Goal: Information Seeking & Learning: Learn about a topic

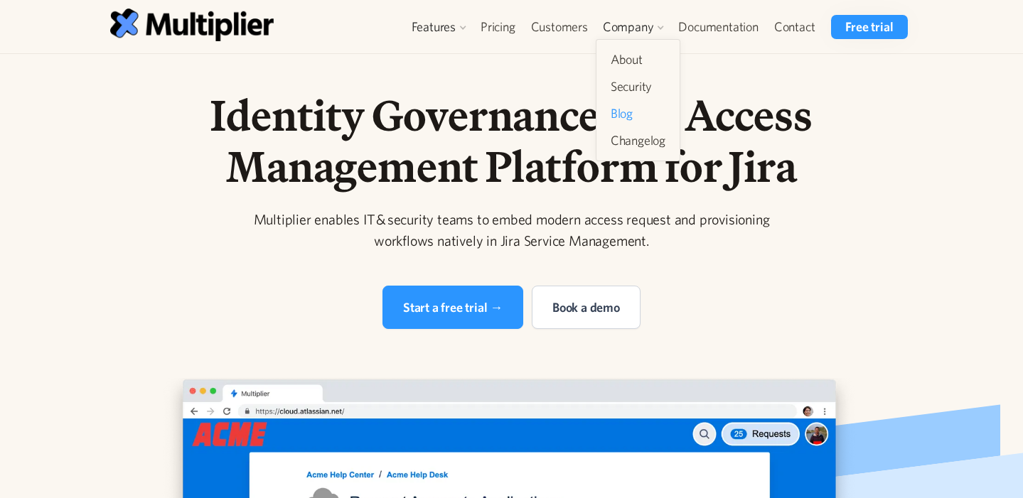
click at [633, 122] on link "Blog" at bounding box center [638, 114] width 66 height 26
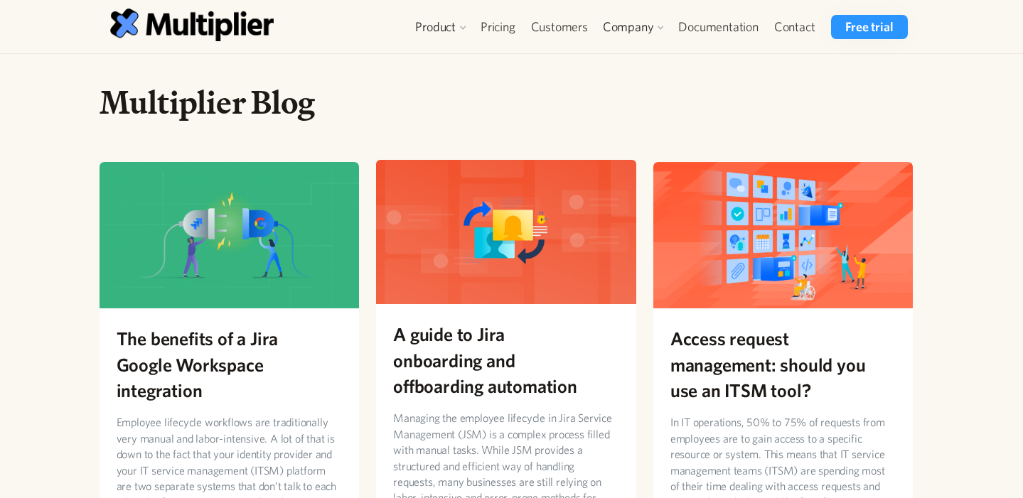
click at [560, 230] on img at bounding box center [506, 231] width 260 height 146
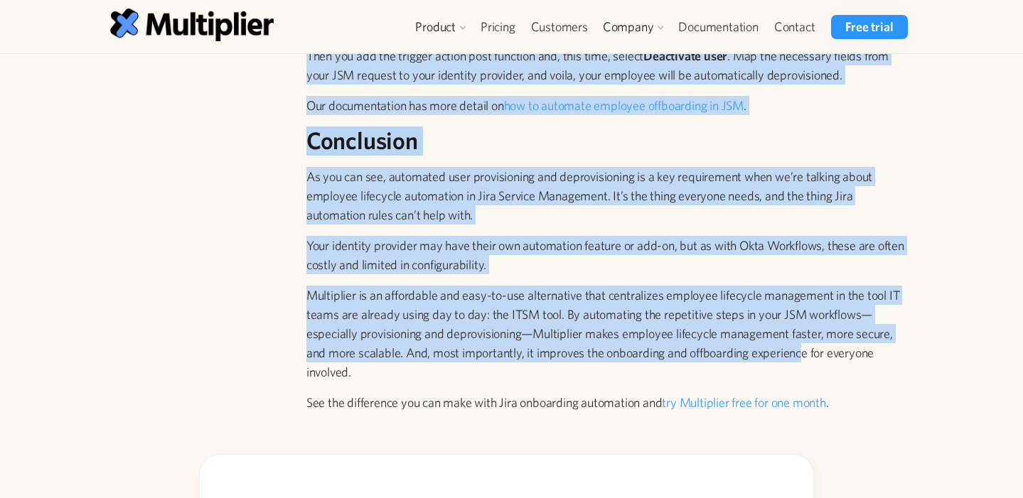
scroll to position [3148, 0]
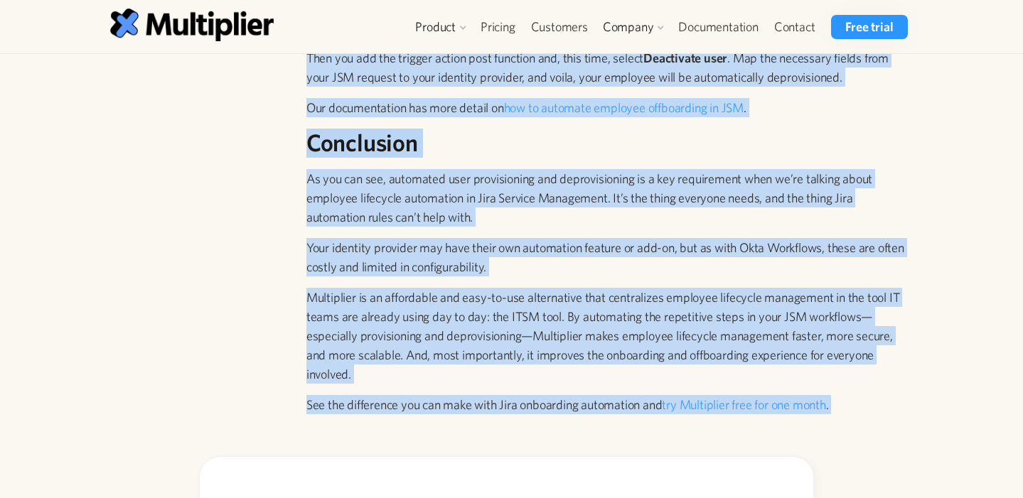
drag, startPoint x: 564, startPoint y: 93, endPoint x: 866, endPoint y: 417, distance: 443.1
copy div "A guide to Jira onboarding and offboarding automation Managing the employee lif…"
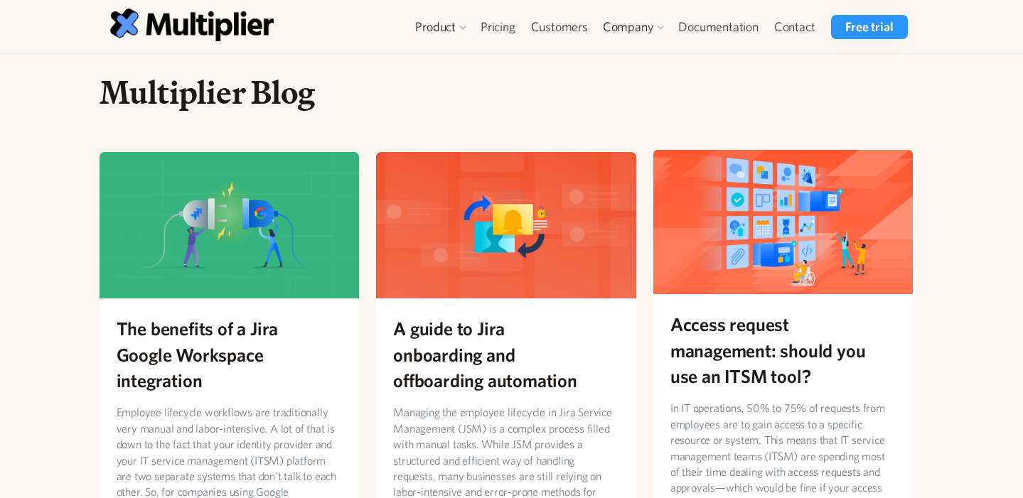
click at [729, 326] on h2 "Access request management: should you use an ITSM tool?" at bounding box center [783, 349] width 226 height 77
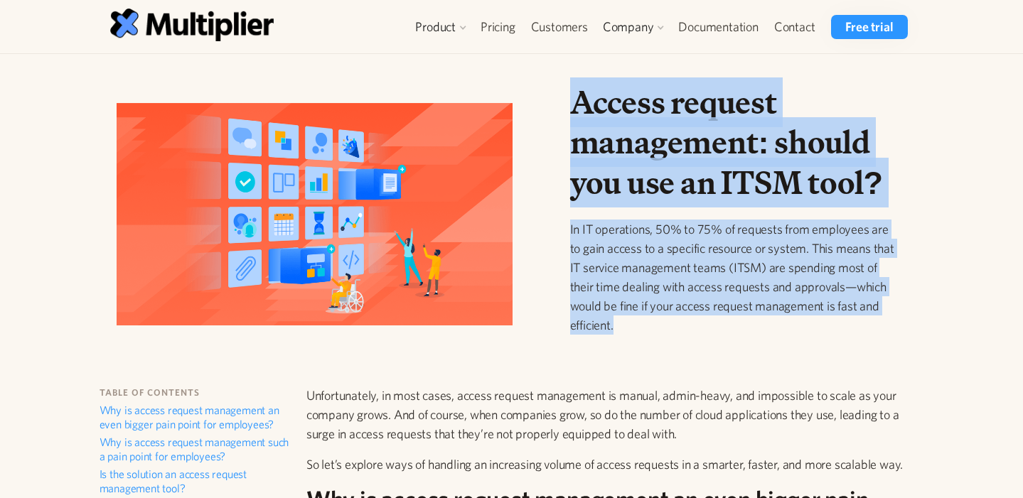
drag, startPoint x: 565, startPoint y: 95, endPoint x: 626, endPoint y: 335, distance: 247.7
click at [626, 335] on div "Access request management: should you use an ITSM tool? In IT operations, 50% t…" at bounding box center [733, 219] width 348 height 275
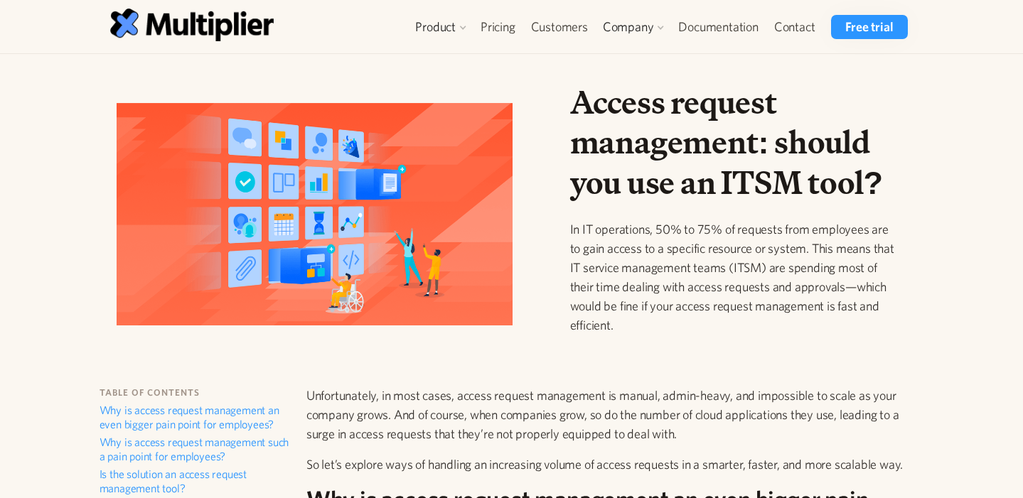
click at [561, 188] on div "Access request management: should you use an ITSM tool? In IT operations, 50% t…" at bounding box center [733, 219] width 348 height 275
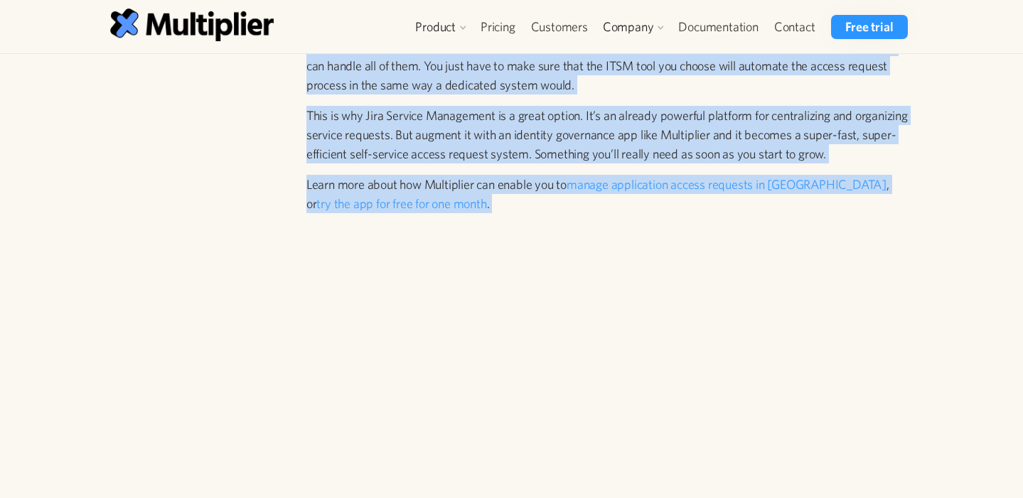
scroll to position [4176, 0]
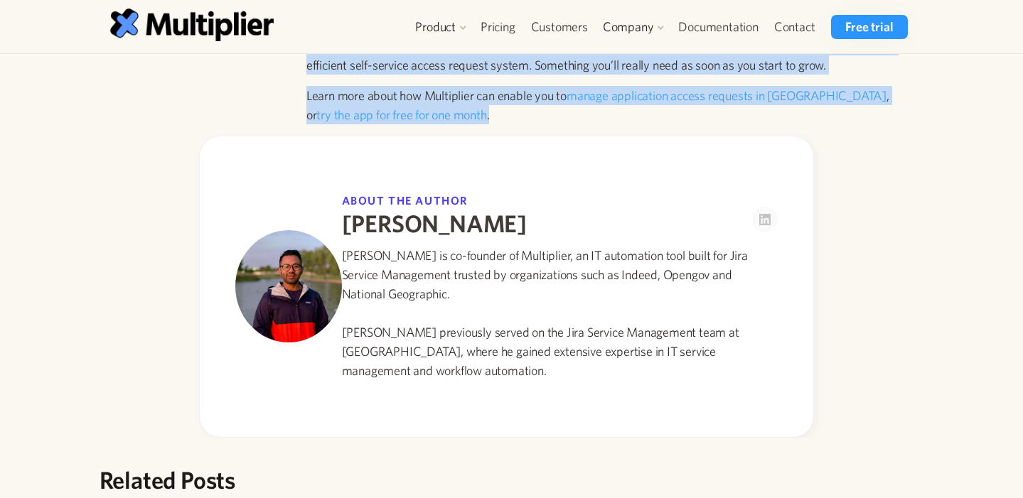
drag, startPoint x: 562, startPoint y: 93, endPoint x: 660, endPoint y: 106, distance: 98.9
copy div "Access request management: should you use an ITSM tool? In IT operations, 50% t…"
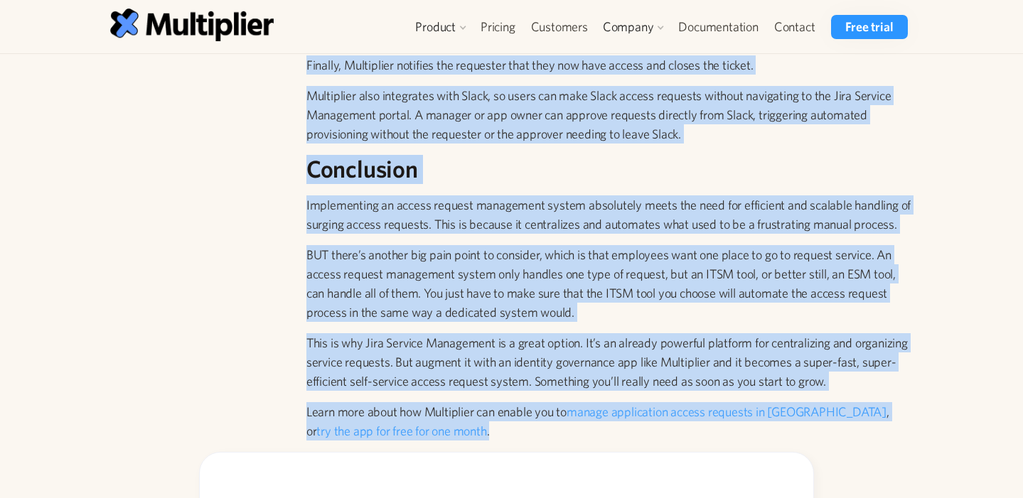
scroll to position [3804, 0]
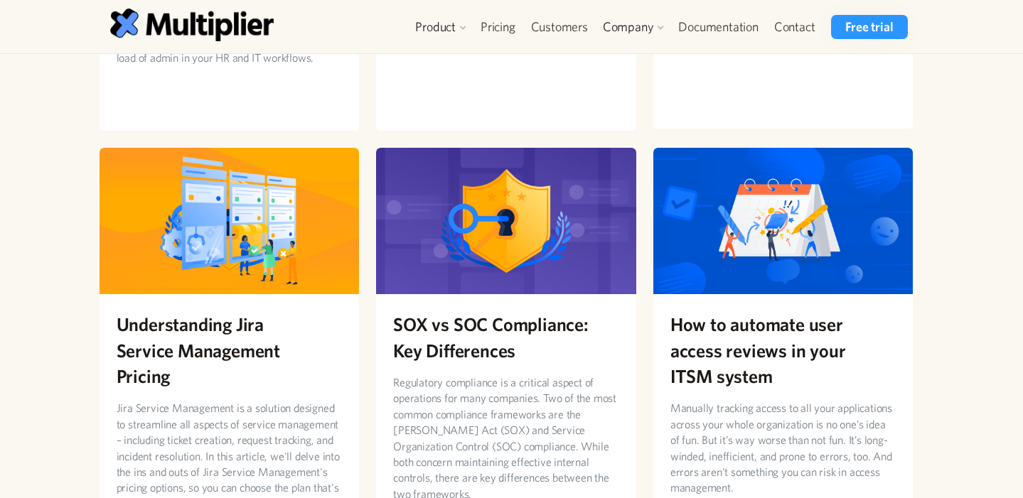
scroll to position [531, 0]
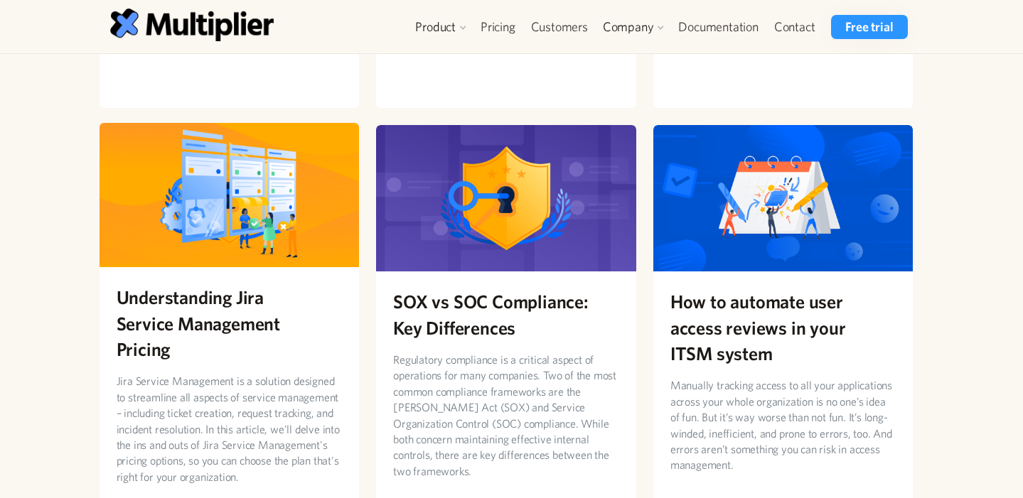
click at [180, 369] on div "Understanding Jira Service Management Pricing Jira Service Management is a solu…" at bounding box center [230, 384] width 260 height 235
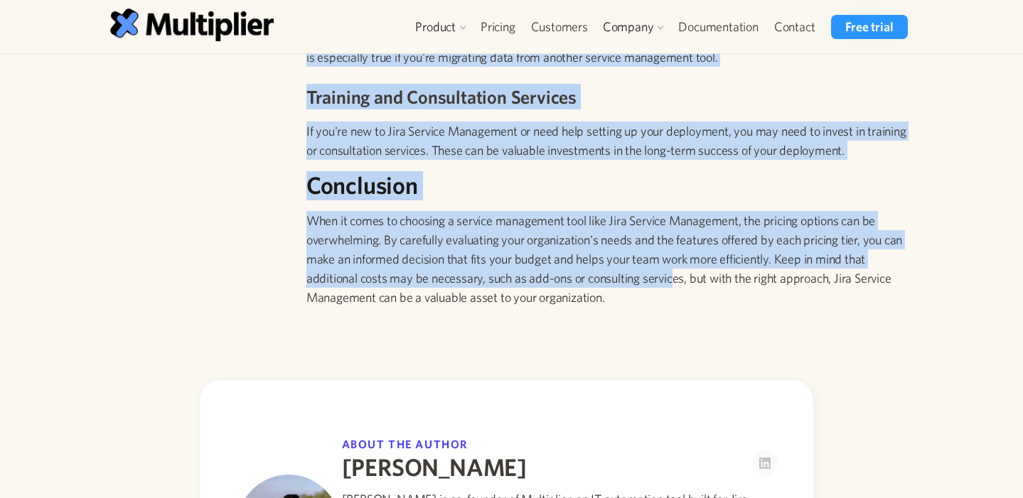
scroll to position [2550, 0]
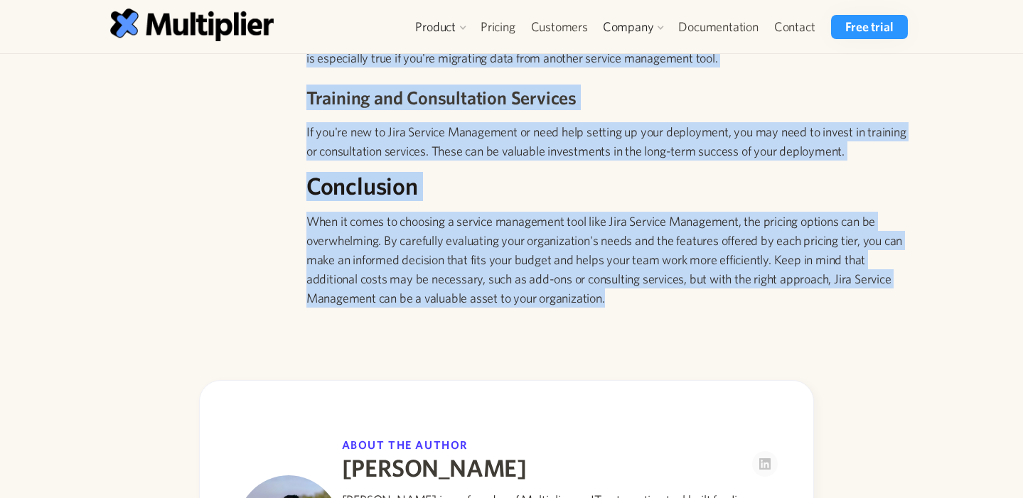
drag, startPoint x: 562, startPoint y: 95, endPoint x: 674, endPoint y: 308, distance: 241.3
copy div "Understanding Jira Service Management Pricing Jira Service Management is a solu…"
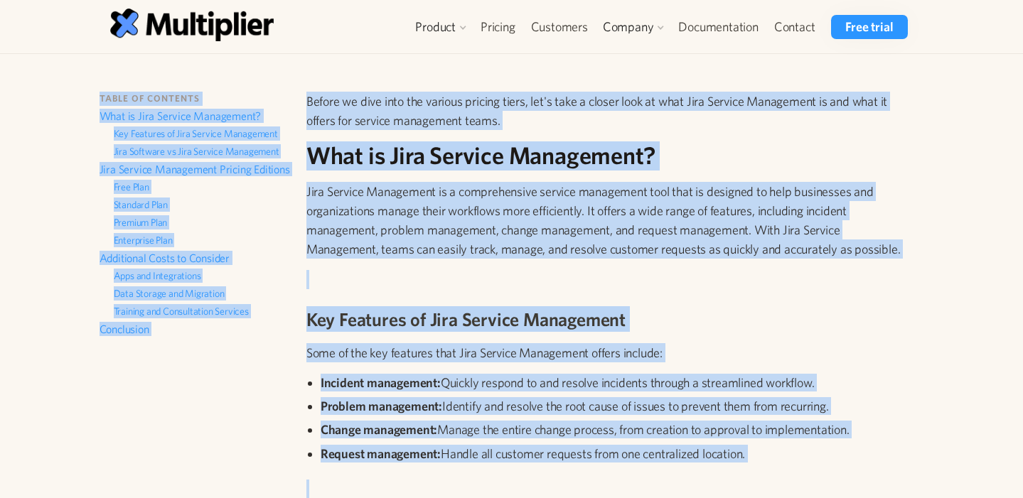
scroll to position [0, 0]
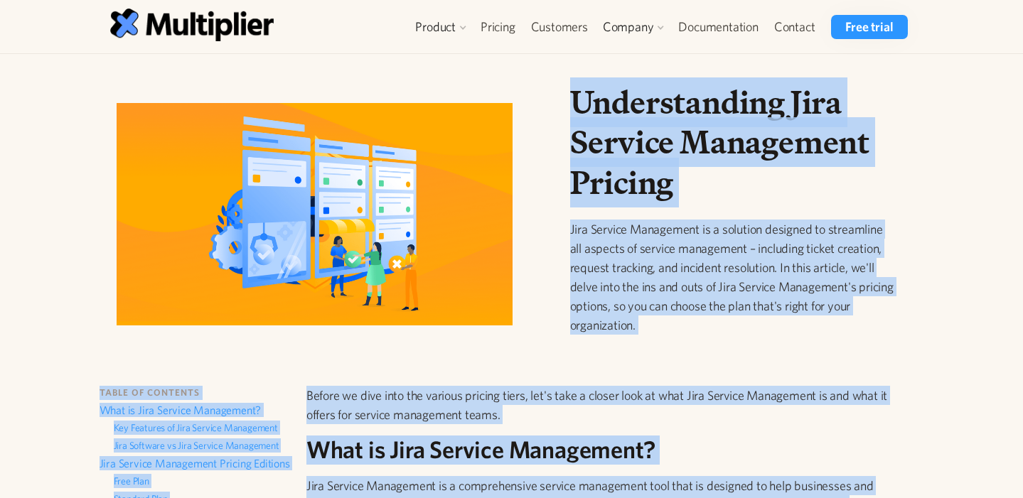
click at [381, 113] on img at bounding box center [315, 214] width 396 height 222
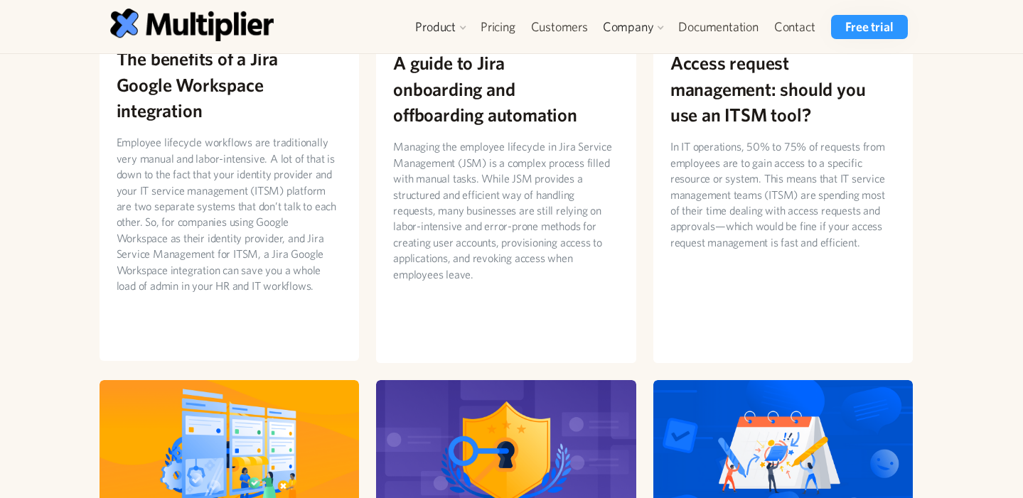
scroll to position [260, 0]
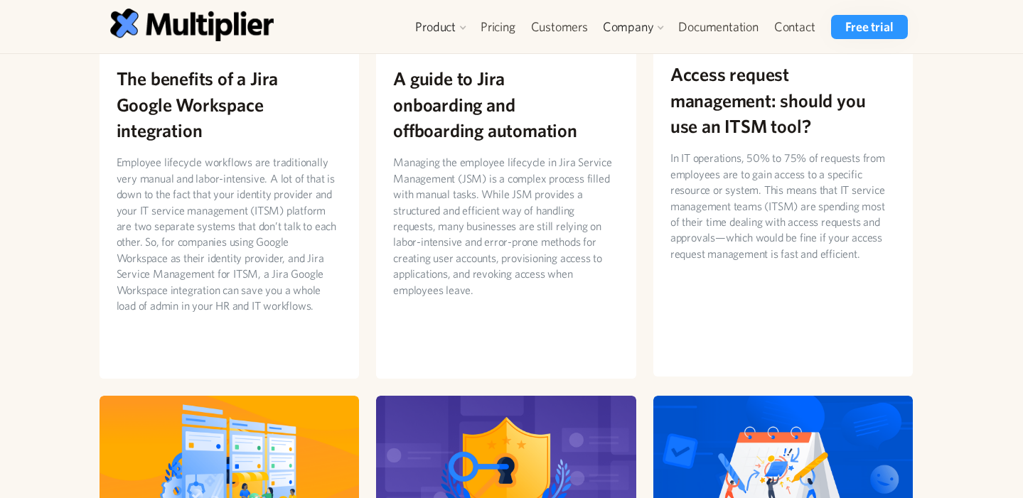
click at [709, 107] on h2 "Access request management: should you use an ITSM tool?" at bounding box center [783, 99] width 226 height 77
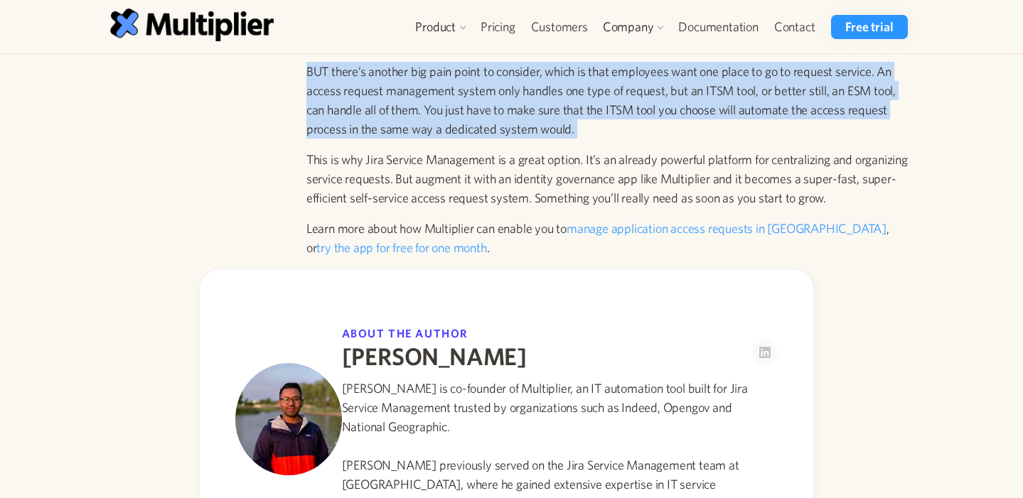
scroll to position [4047, 0]
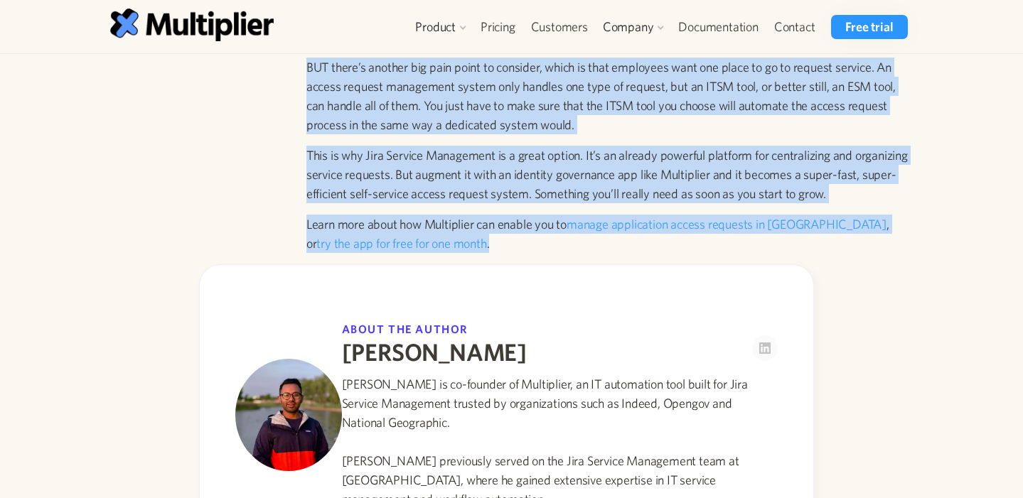
drag, startPoint x: 564, startPoint y: 82, endPoint x: 604, endPoint y: 255, distance: 177.9
copy div "Loremi dolorsi ametconsec: adipis eli sed do EIUS temp? In UT laboreetdo, 28% m…"
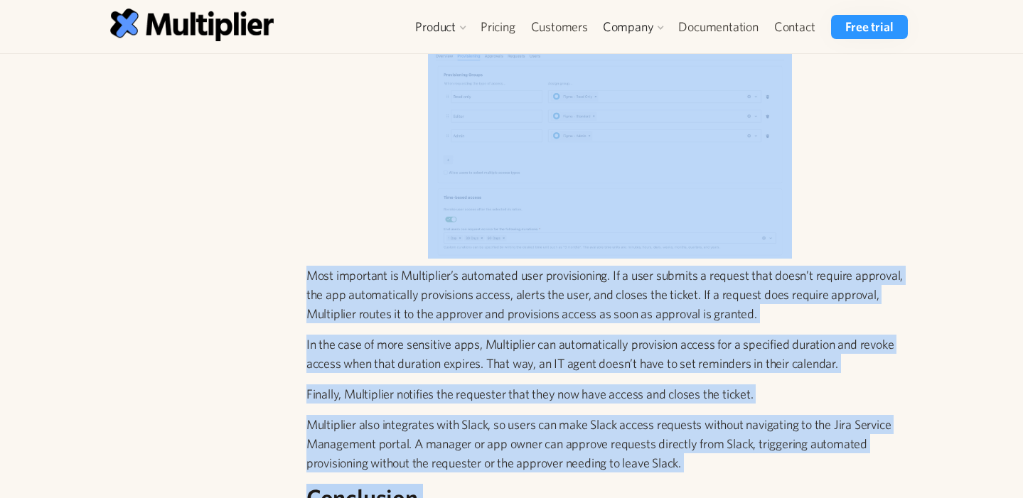
scroll to position [3505, 0]
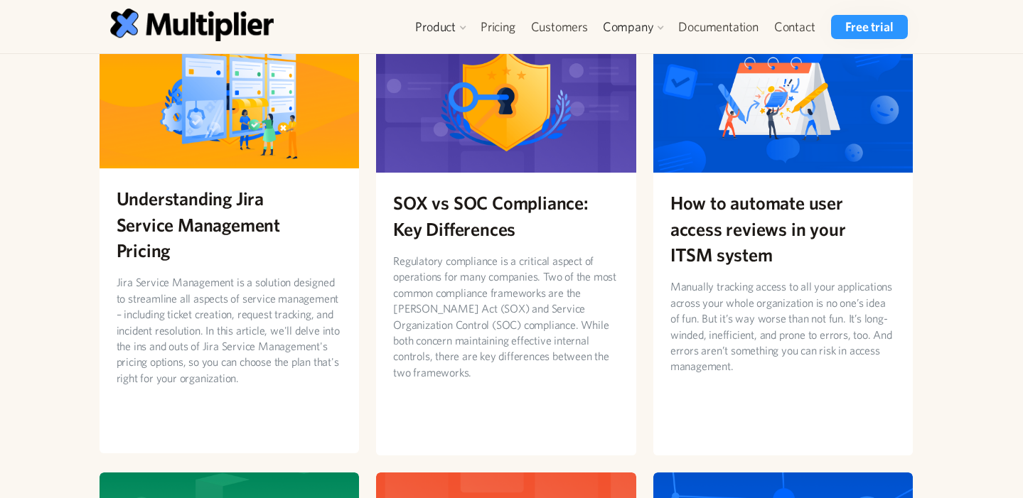
scroll to position [603, 0]
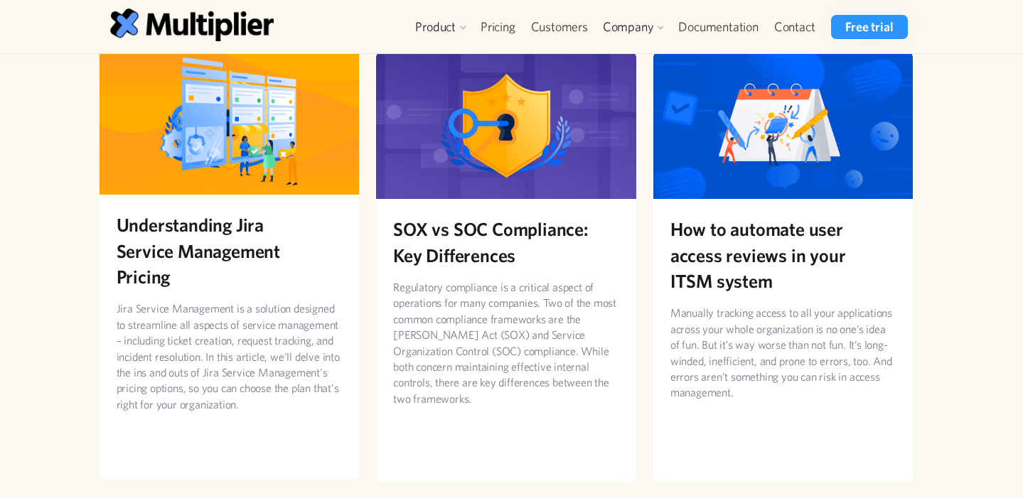
click at [156, 248] on h2 "Understanding Jira Service Management Pricing" at bounding box center [230, 250] width 226 height 77
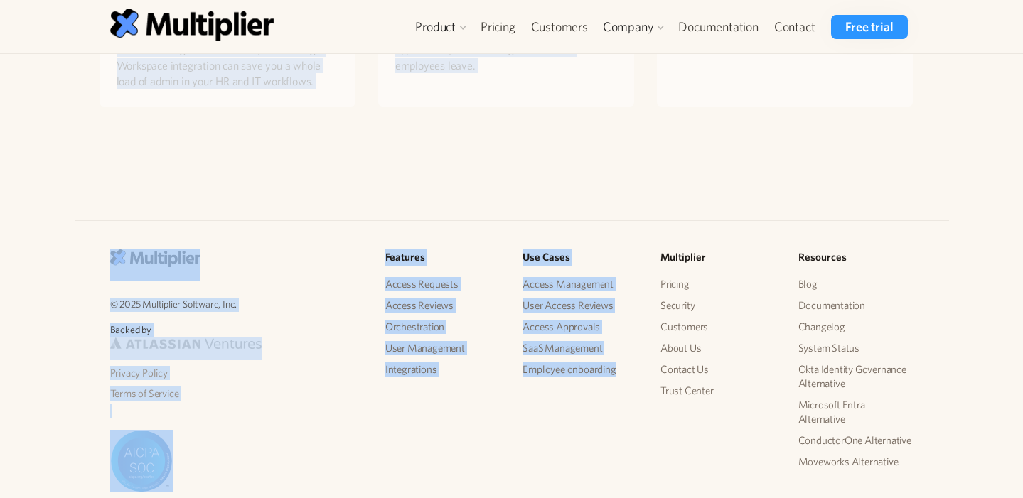
scroll to position [3683, 0]
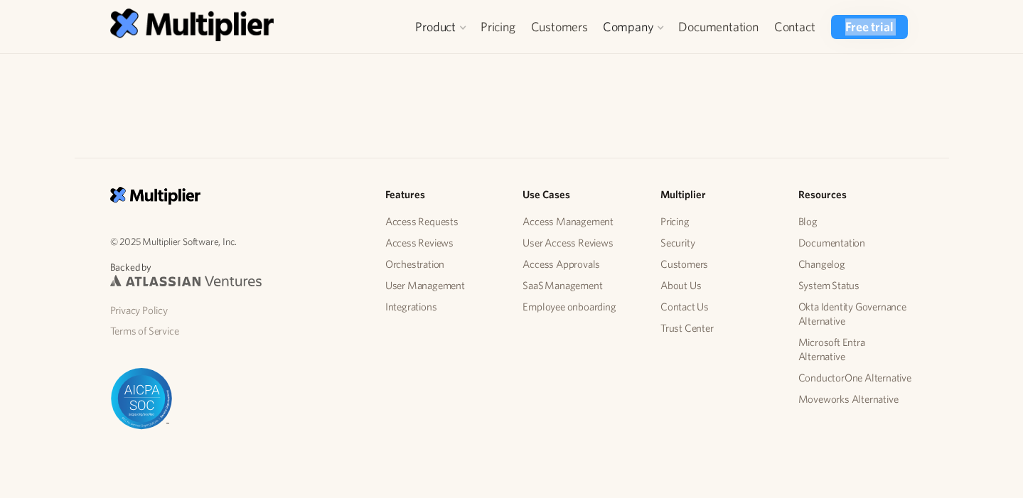
drag, startPoint x: 570, startPoint y: 102, endPoint x: 544, endPoint y: 40, distance: 67.6
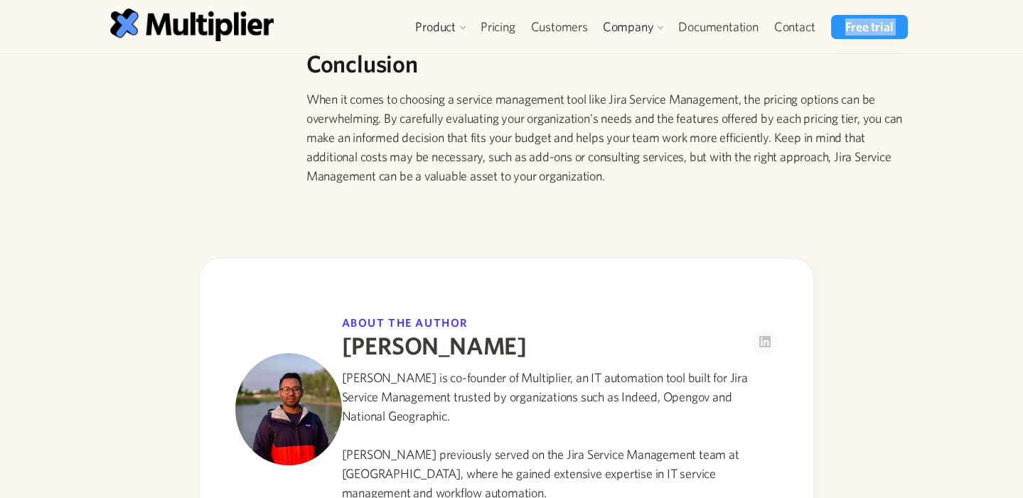
scroll to position [2602, 0]
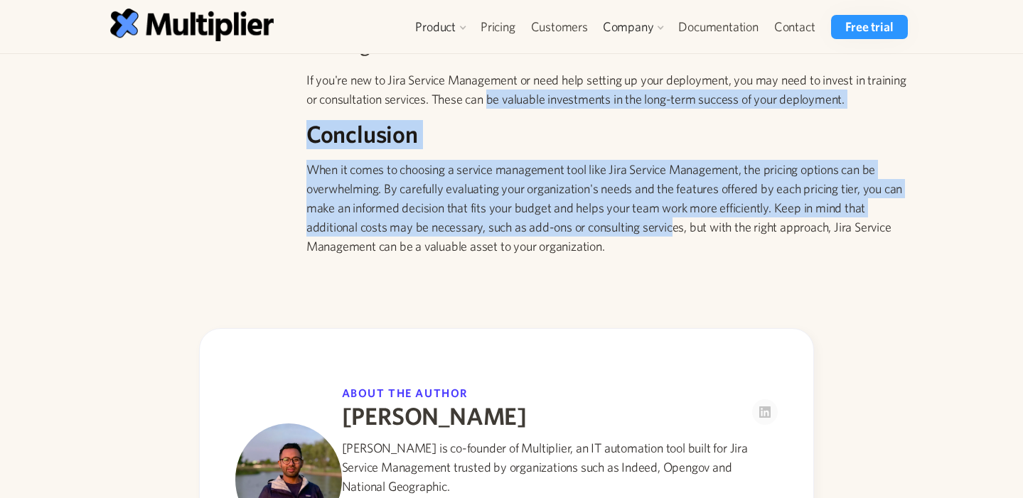
drag, startPoint x: 672, startPoint y: 253, endPoint x: 489, endPoint y: 105, distance: 235.0
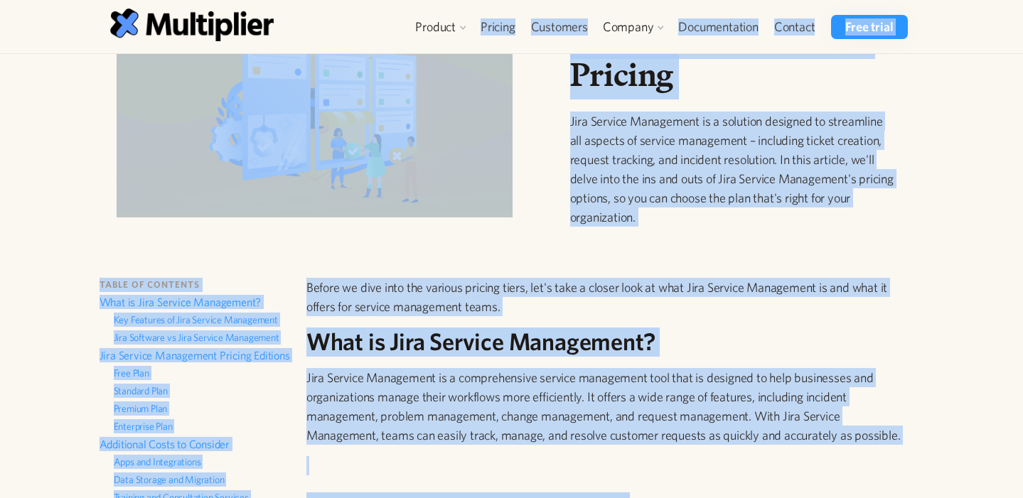
scroll to position [0, 0]
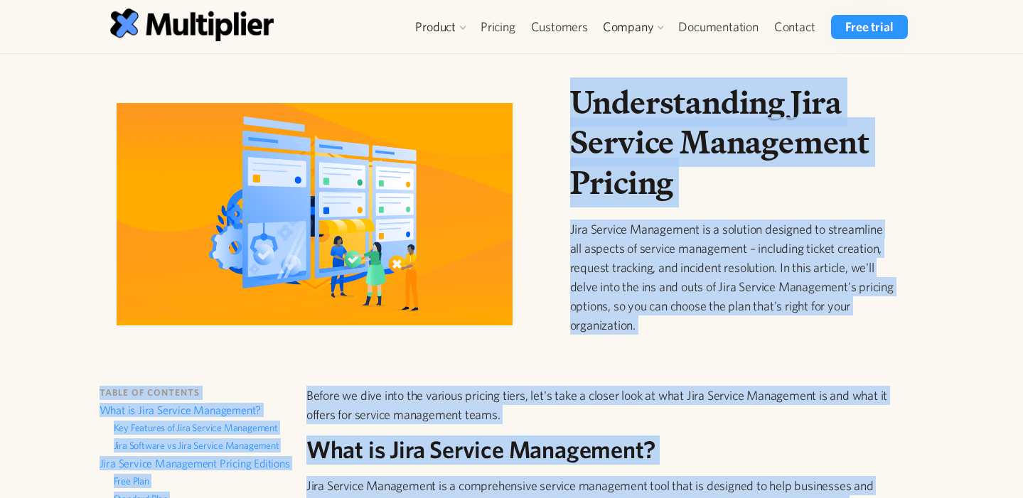
drag, startPoint x: 631, startPoint y: 272, endPoint x: 576, endPoint y: 93, distance: 186.6
copy div "Loremipsumdol Sita Consect Adipiscing Elitsed Doei Tempori Utlaboreet do m aliq…"
